Goal: Task Accomplishment & Management: Manage account settings

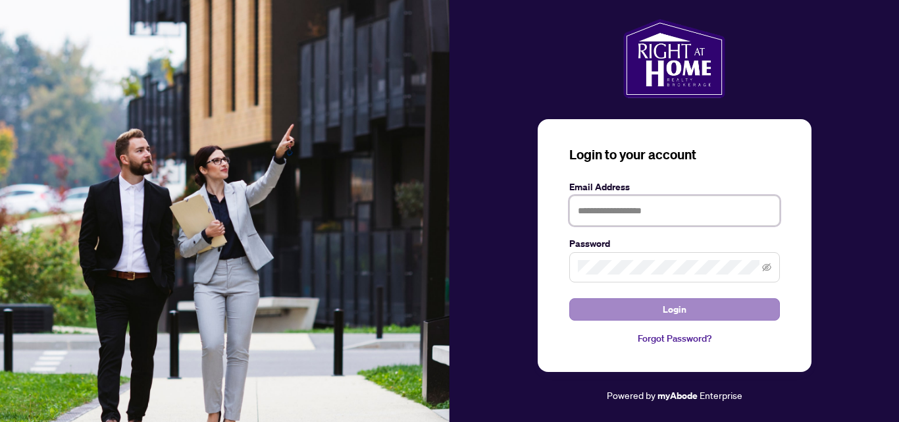
type input "**********"
click at [678, 316] on span "Login" at bounding box center [675, 309] width 24 height 21
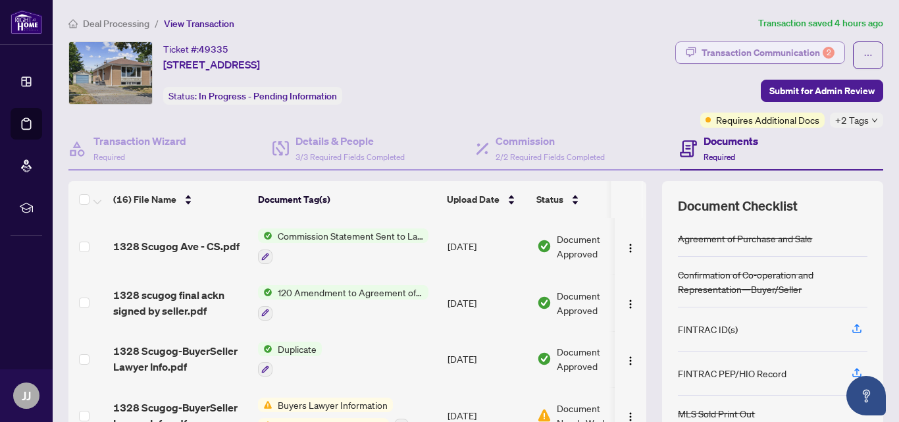
click at [760, 51] on div "Transaction Communication 2" at bounding box center [767, 52] width 133 height 21
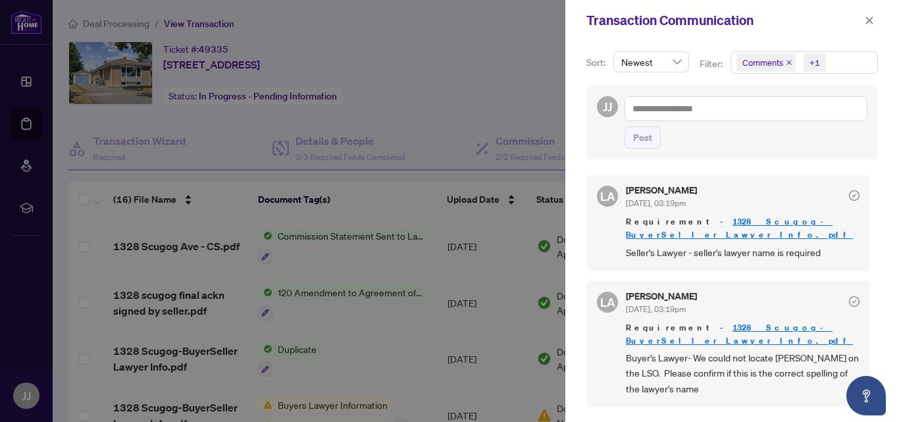
click at [536, 101] on div at bounding box center [449, 211] width 899 height 422
click at [866, 21] on icon "close" at bounding box center [869, 20] width 9 height 9
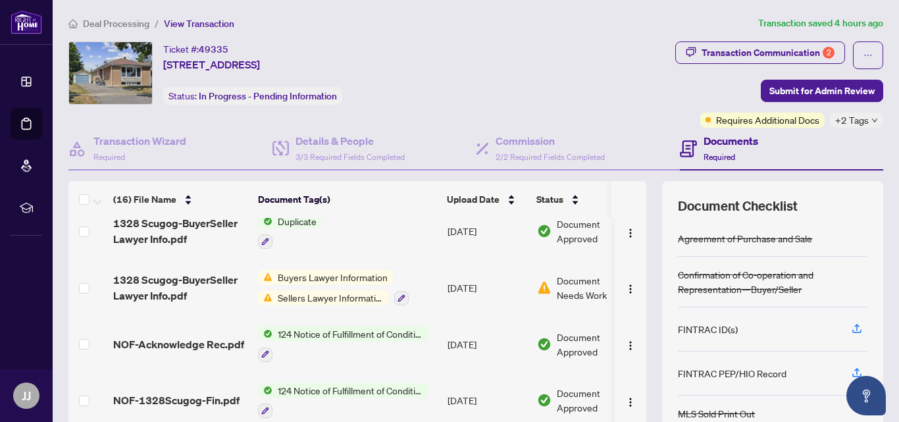
scroll to position [132, 0]
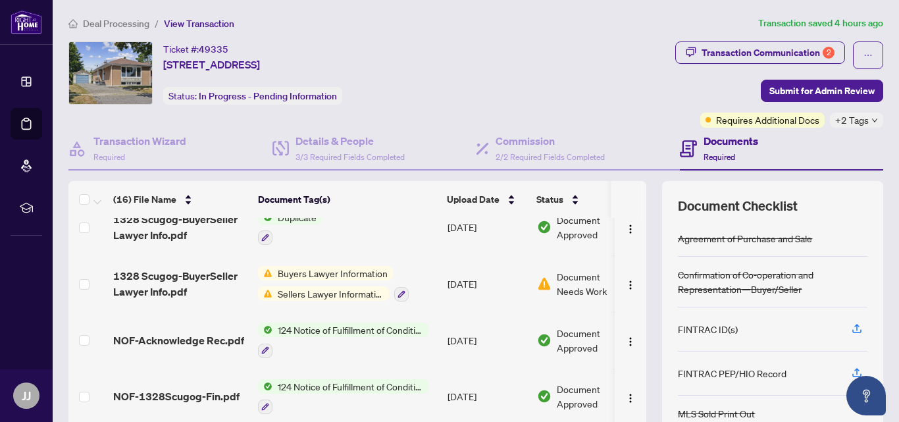
click at [861, 120] on div "+2 Tags" at bounding box center [856, 120] width 53 height 15
click at [628, 103] on div "Transaction Communication 2 Submit for Admin Review Requires Additional Docs +2…" at bounding box center [697, 84] width 372 height 86
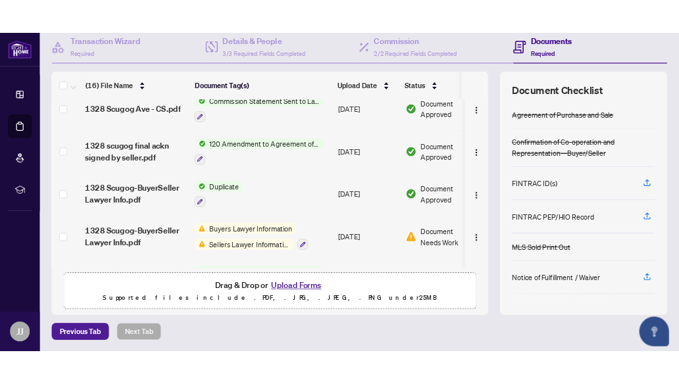
scroll to position [0, 0]
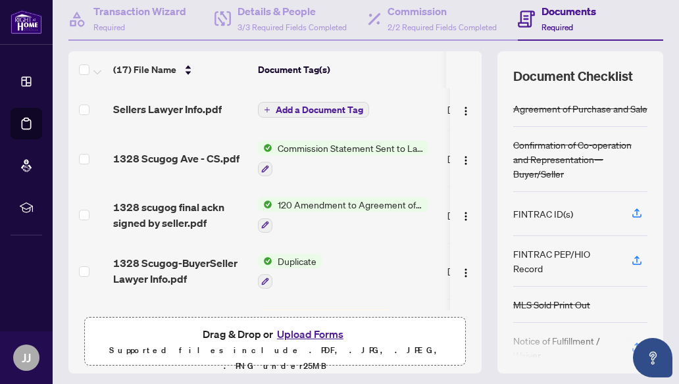
click at [270, 105] on button "Add a Document Tag" at bounding box center [313, 110] width 111 height 16
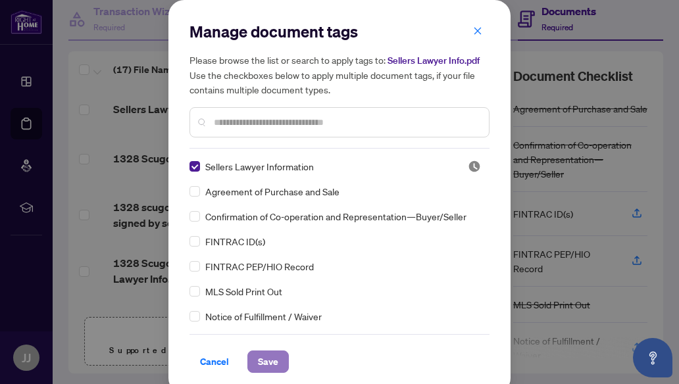
click at [271, 365] on span "Save" at bounding box center [268, 361] width 20 height 21
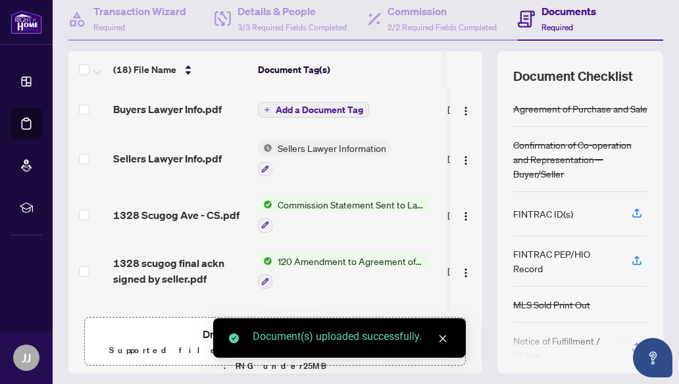
click at [268, 107] on span "button" at bounding box center [267, 110] width 7 height 7
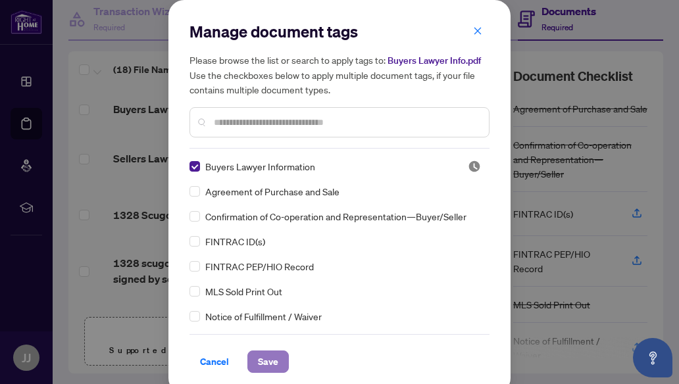
click at [267, 360] on span "Save" at bounding box center [268, 361] width 20 height 21
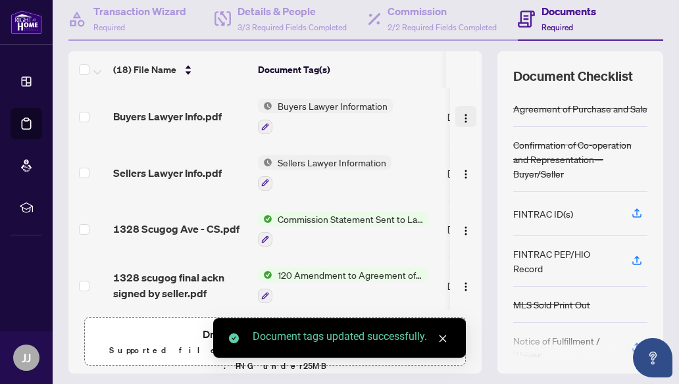
click at [461, 122] on img "button" at bounding box center [466, 118] width 11 height 11
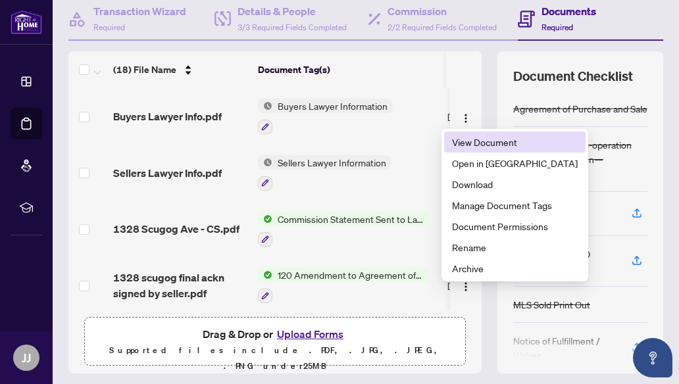
click at [460, 141] on span "View Document" at bounding box center [515, 142] width 126 height 14
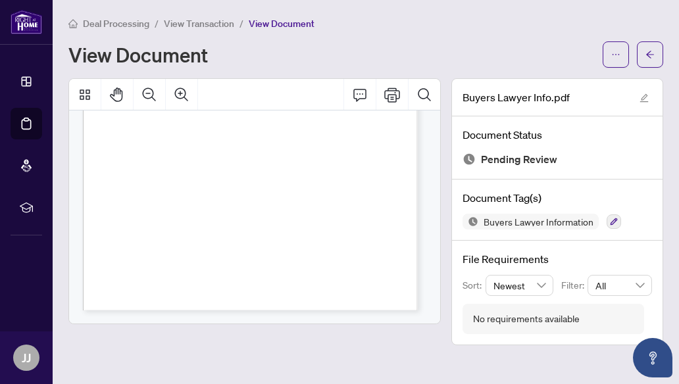
scroll to position [123, 0]
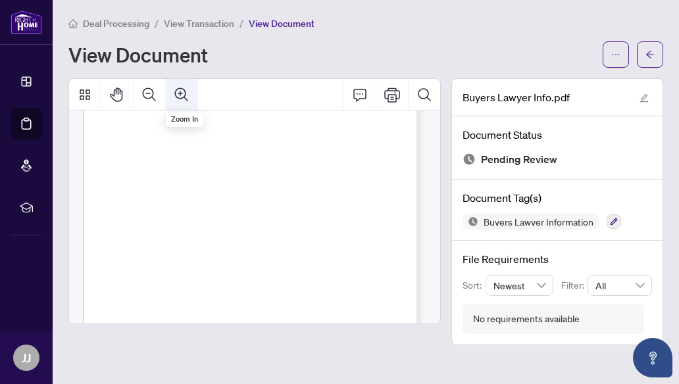
click at [183, 93] on icon "Zoom In" at bounding box center [182, 95] width 16 height 16
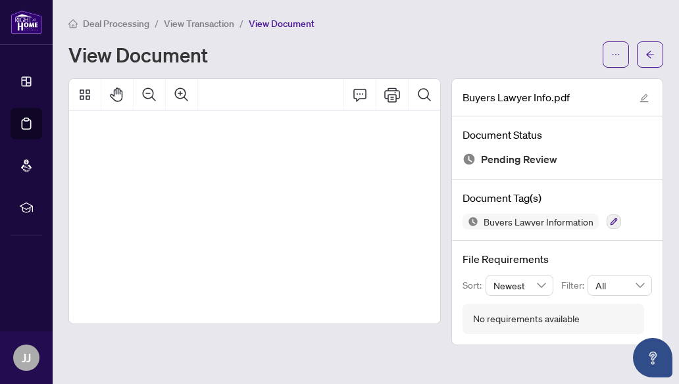
scroll to position [156, 0]
click at [649, 54] on icon "arrow-left" at bounding box center [649, 54] width 9 height 9
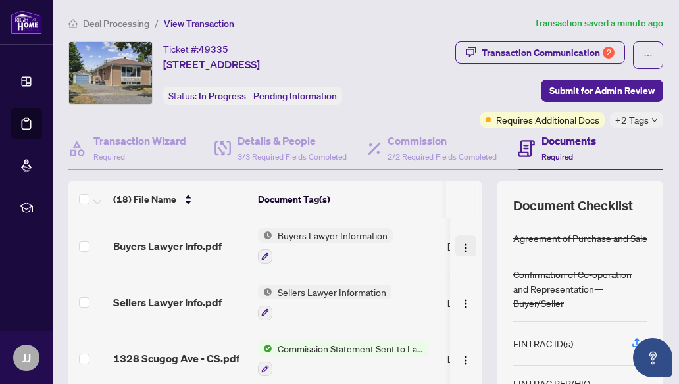
click at [461, 245] on img "button" at bounding box center [466, 248] width 11 height 11
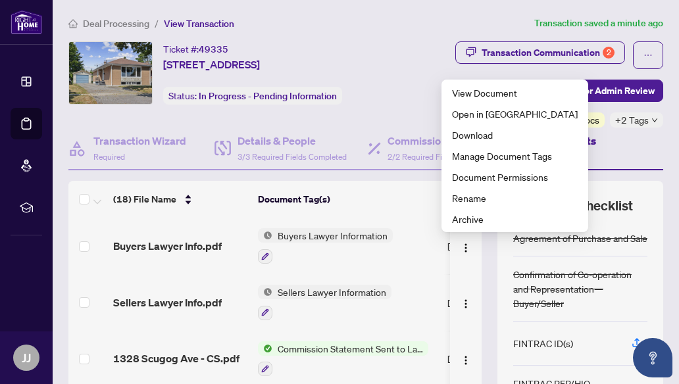
click at [384, 109] on div "Ticket #: 49335 1328 Scugog Ave, Oshawa, Ontario L1J 1J7, Canada Status: In Pro…" at bounding box center [232, 84] width 333 height 86
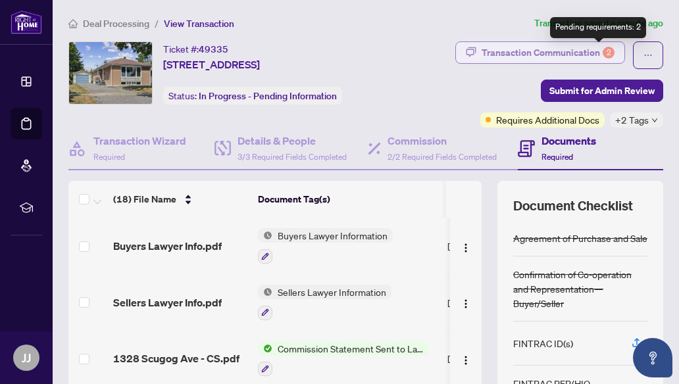
click at [603, 51] on div "2" at bounding box center [609, 53] width 12 height 12
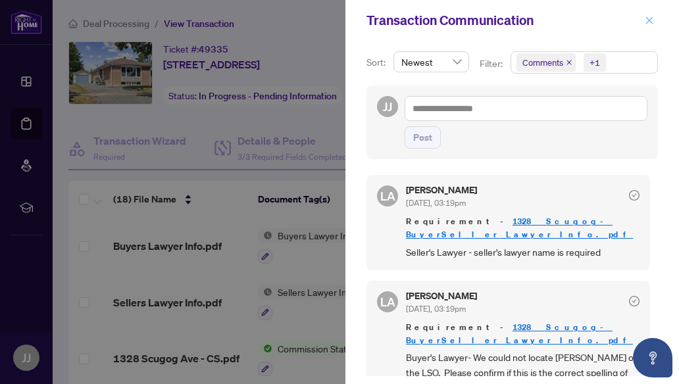
click at [652, 21] on icon "close" at bounding box center [649, 20] width 9 height 9
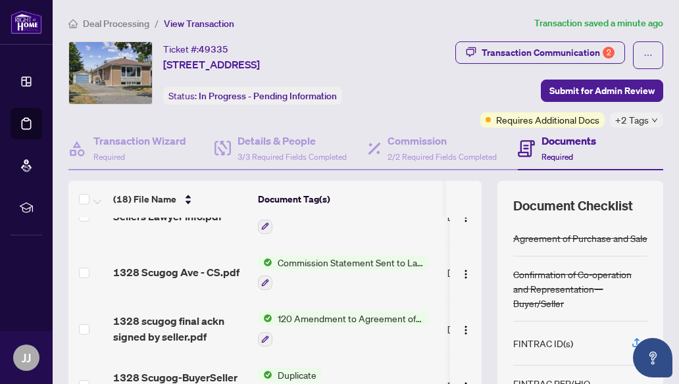
scroll to position [66, 0]
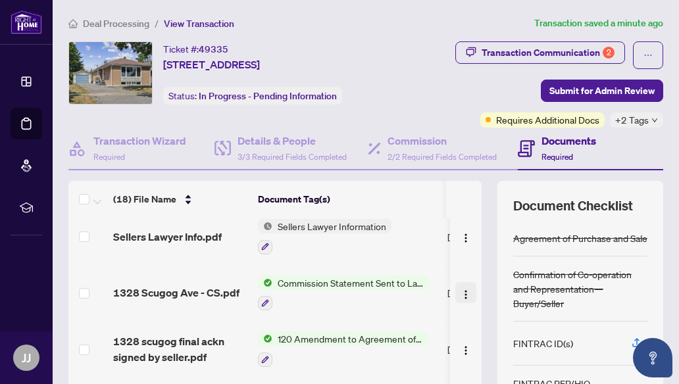
click at [461, 297] on img "button" at bounding box center [466, 295] width 11 height 11
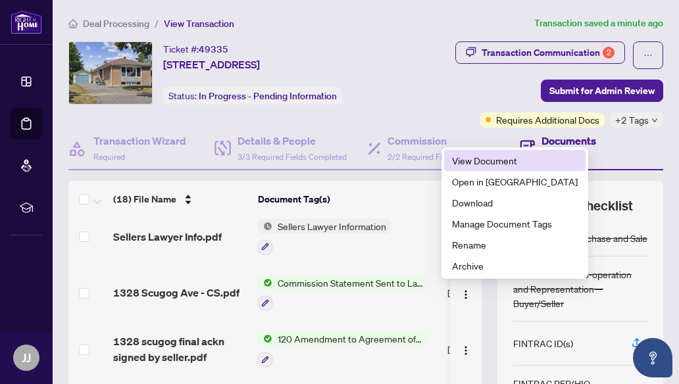
click at [482, 163] on span "View Document" at bounding box center [515, 160] width 126 height 14
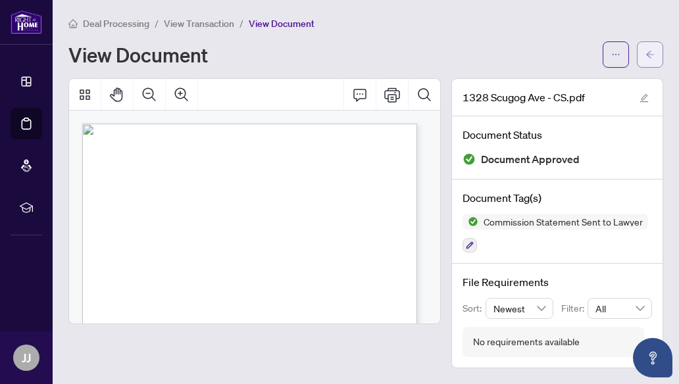
click at [643, 55] on button "button" at bounding box center [650, 54] width 26 height 26
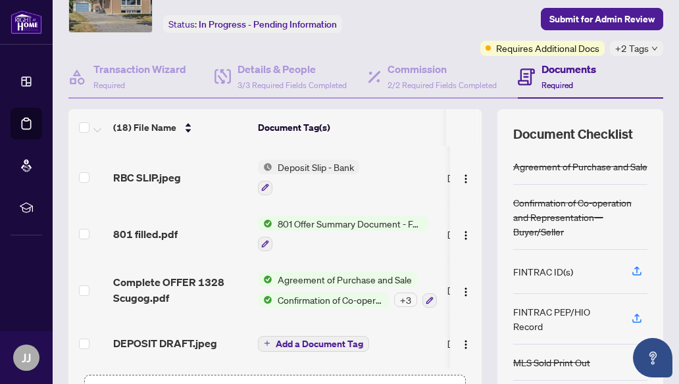
scroll to position [132, 0]
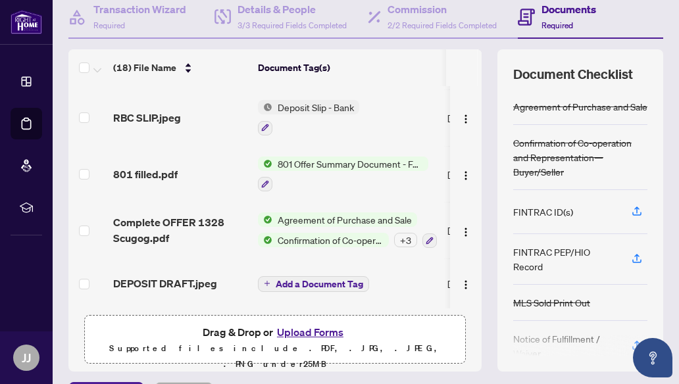
drag, startPoint x: 324, startPoint y: 308, endPoint x: 309, endPoint y: 303, distance: 15.4
click at [402, 298] on div "Buyers Lawyer Info.pdf Buyers Lawyer Information Sep/04/2025 Pending Review Sel…" at bounding box center [274, 197] width 413 height 222
click at [481, 264] on div "(18) File Name Document Tag(s) Upload Date Status Buyers Lawyer Info.pdf Buyers…" at bounding box center [365, 210] width 595 height 322
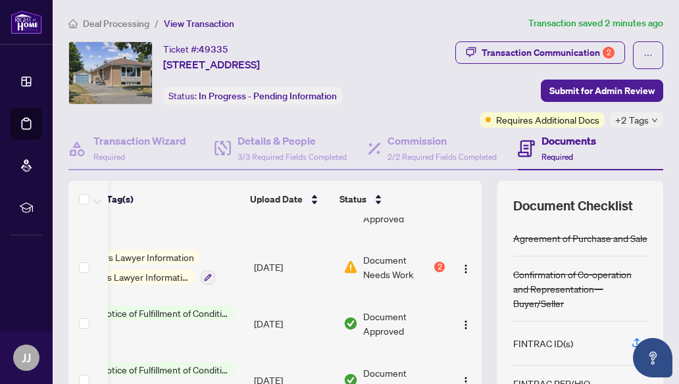
scroll to position [259, 207]
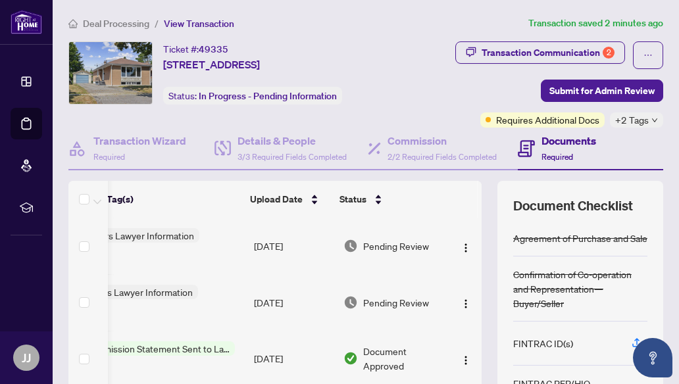
click at [636, 155] on div "Documents Required" at bounding box center [591, 149] width 146 height 43
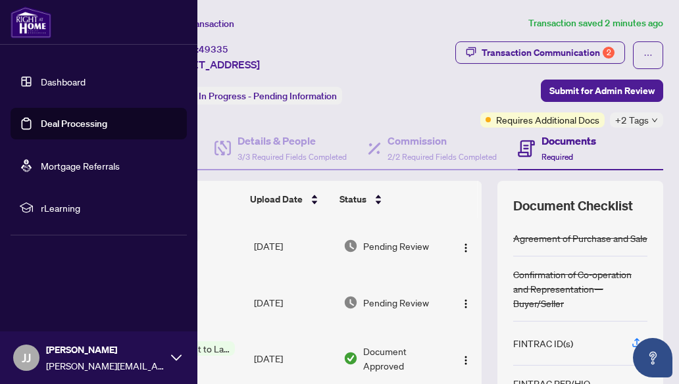
click at [32, 361] on span "JJ" at bounding box center [26, 358] width 26 height 26
click at [32, 276] on icon "button" at bounding box center [27, 279] width 11 height 9
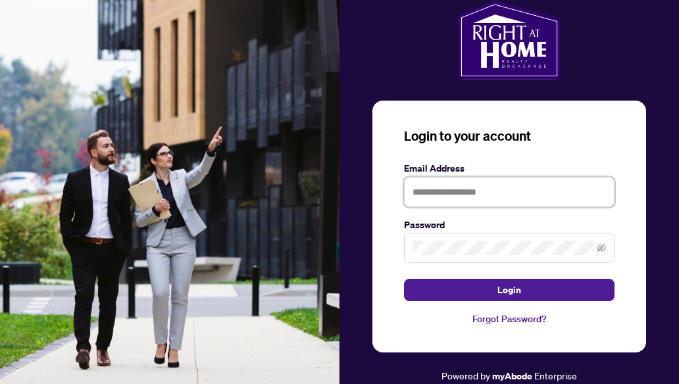
type input "**********"
